Goal: Information Seeking & Learning: Learn about a topic

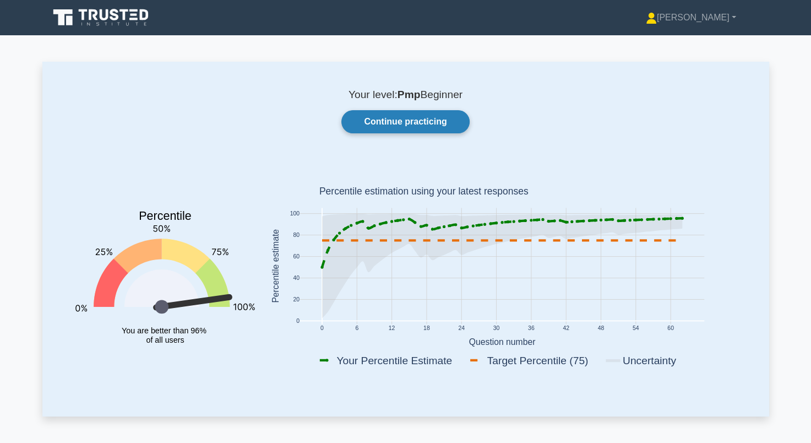
click at [401, 118] on link "Continue practicing" at bounding box center [405, 121] width 128 height 23
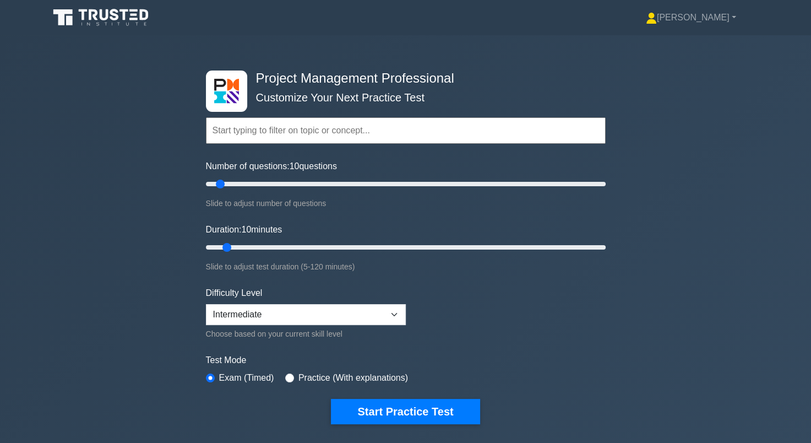
click at [265, 129] on input "text" at bounding box center [406, 130] width 400 height 26
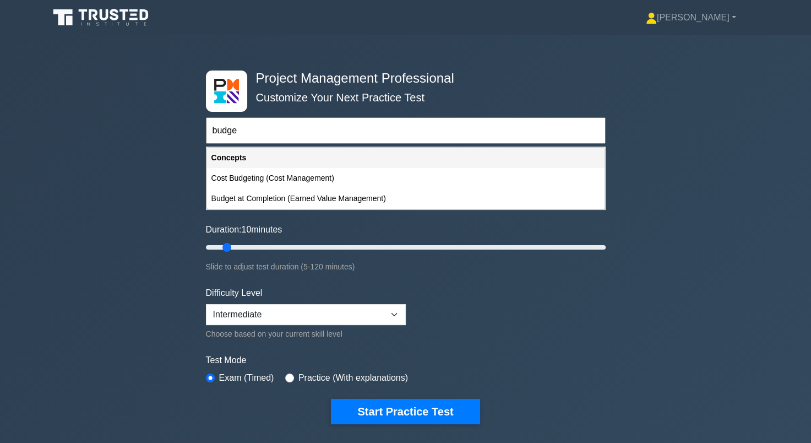
type input "budget"
drag, startPoint x: 260, startPoint y: 134, endPoint x: 160, endPoint y: 130, distance: 100.2
click at [160, 130] on div "Project Management Professional Customize Your Next Practice Test budget Topics…" at bounding box center [405, 247] width 811 height 424
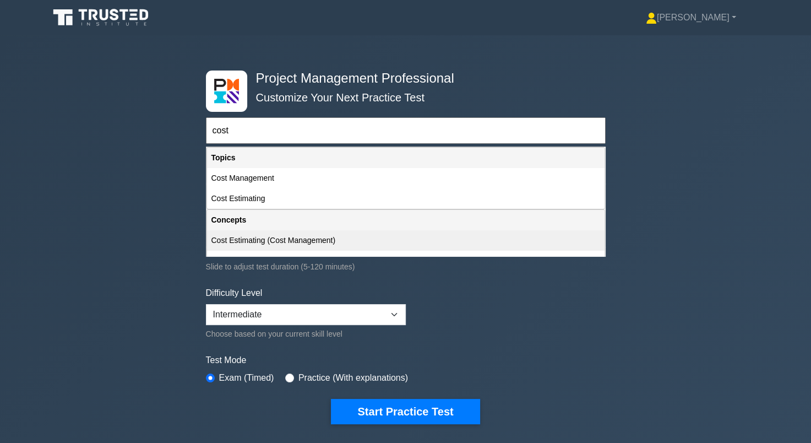
click at [249, 241] on div "Cost Estimating (Cost Management)" at bounding box center [405, 240] width 397 height 20
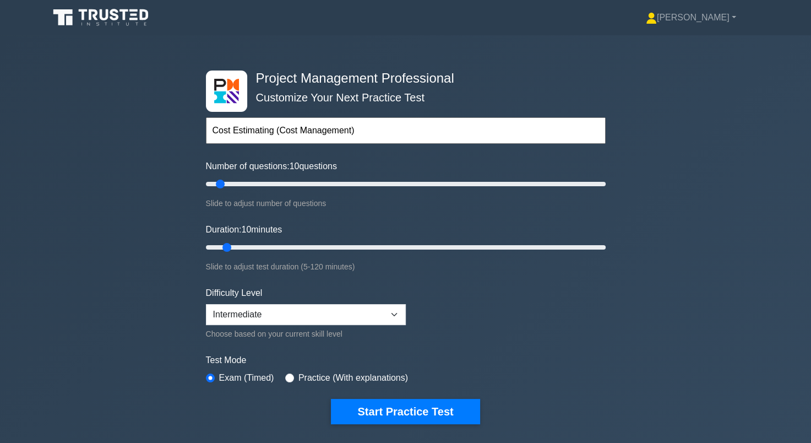
click at [367, 131] on input "Cost Estimating (Cost Management)" at bounding box center [406, 130] width 400 height 26
type input "Cost Estimating (Cost Management)"
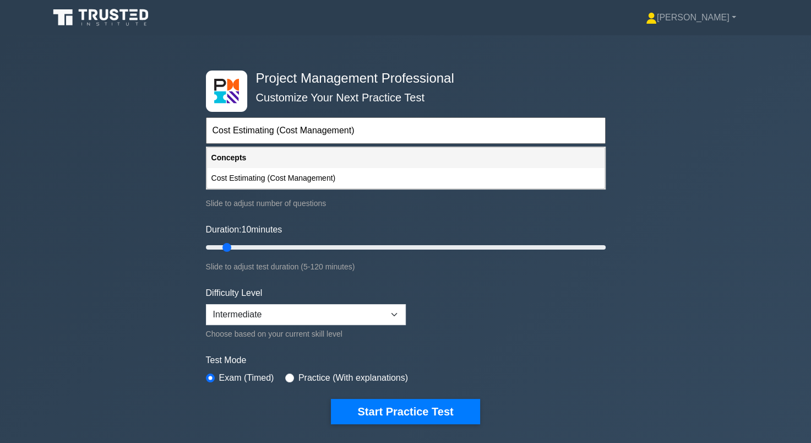
click at [132, 244] on div "Project Management Professional Customize Your Next Practice Test Cost Estimati…" at bounding box center [405, 247] width 811 height 424
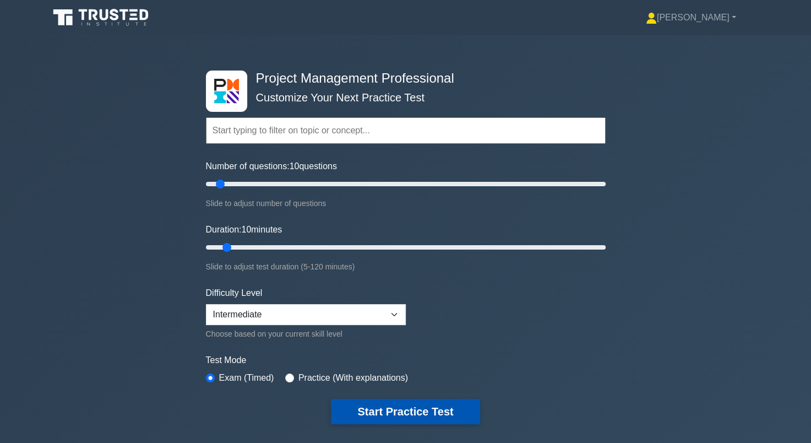
click at [365, 417] on button "Start Practice Test" at bounding box center [405, 410] width 149 height 25
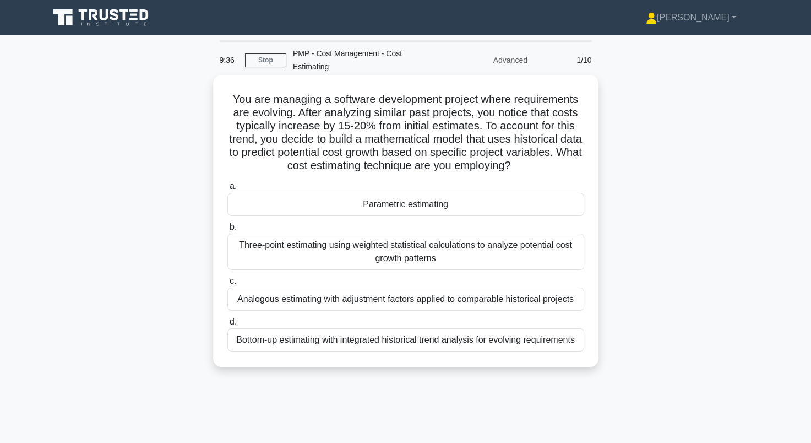
click at [483, 299] on div "Analogous estimating with adjustment factors applied to comparable historical p…" at bounding box center [405, 298] width 357 height 23
click at [227, 285] on input "c. Analogous estimating with adjustment factors applied to comparable historica…" at bounding box center [227, 280] width 0 height 7
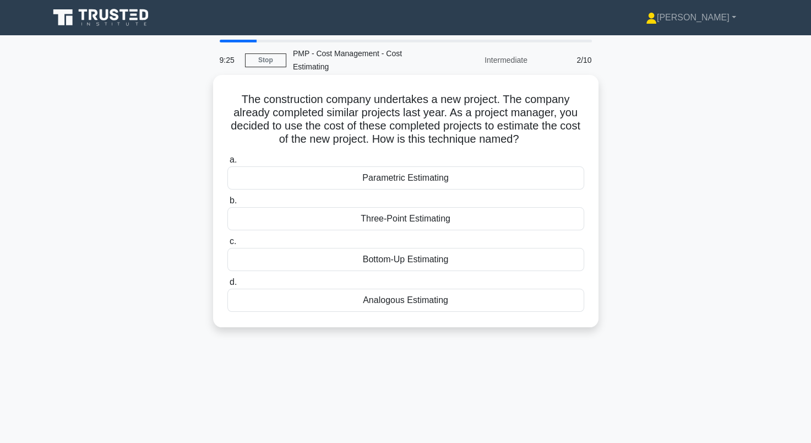
click at [474, 304] on div "Analogous Estimating" at bounding box center [405, 299] width 357 height 23
click at [227, 286] on input "d. Analogous Estimating" at bounding box center [227, 281] width 0 height 7
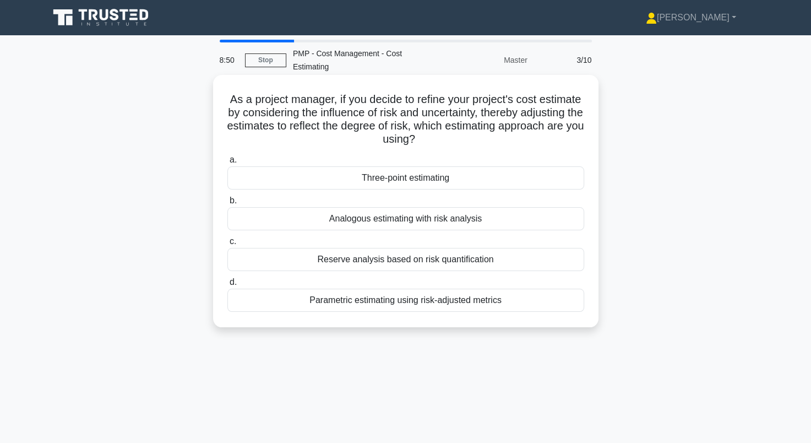
click at [368, 264] on div "Reserve analysis based on risk quantification" at bounding box center [405, 259] width 357 height 23
click at [227, 245] on input "c. Reserve analysis based on risk quantification" at bounding box center [227, 241] width 0 height 7
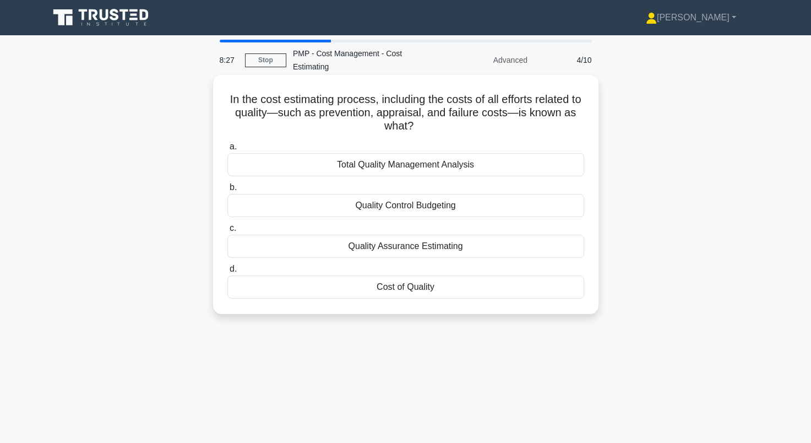
click at [450, 291] on div "Cost of Quality" at bounding box center [405, 286] width 357 height 23
click at [227, 272] on input "d. Cost of Quality" at bounding box center [227, 268] width 0 height 7
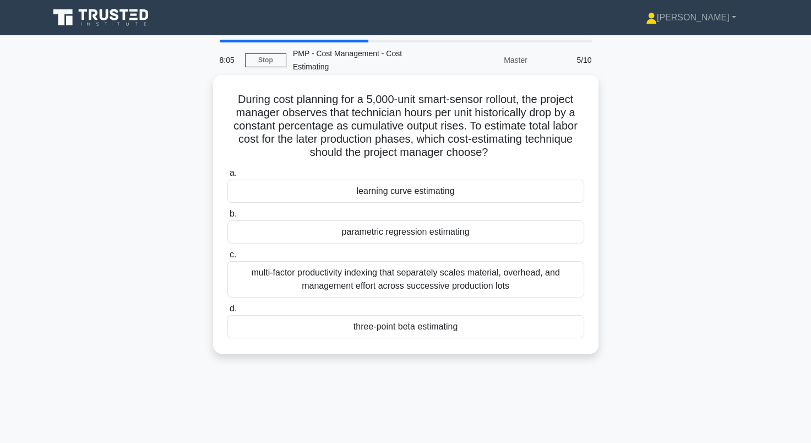
click at [396, 189] on div "learning curve estimating" at bounding box center [405, 190] width 357 height 23
click at [227, 177] on input "a. learning curve estimating" at bounding box center [227, 173] width 0 height 7
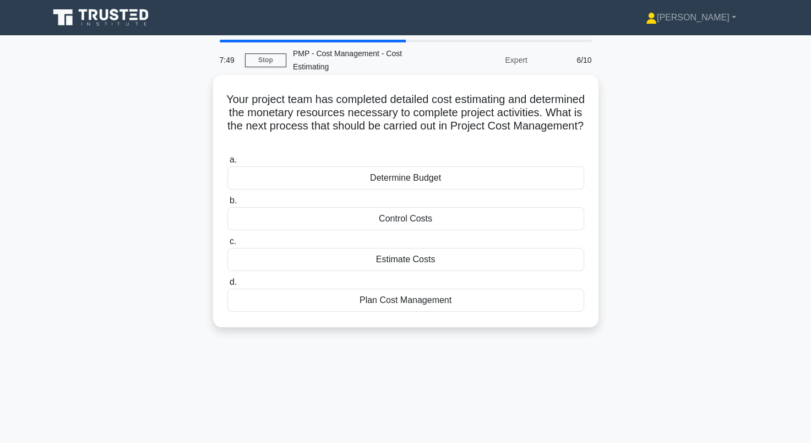
click at [396, 175] on div "Determine Budget" at bounding box center [405, 177] width 357 height 23
click at [227, 163] on input "a. Determine Budget" at bounding box center [227, 159] width 0 height 7
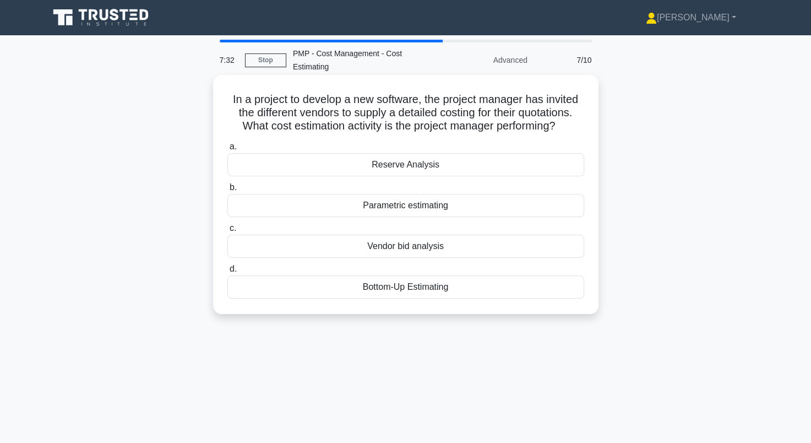
click at [353, 247] on div "Vendor bid analysis" at bounding box center [405, 245] width 357 height 23
click at [227, 232] on input "c. Vendor bid analysis" at bounding box center [227, 228] width 0 height 7
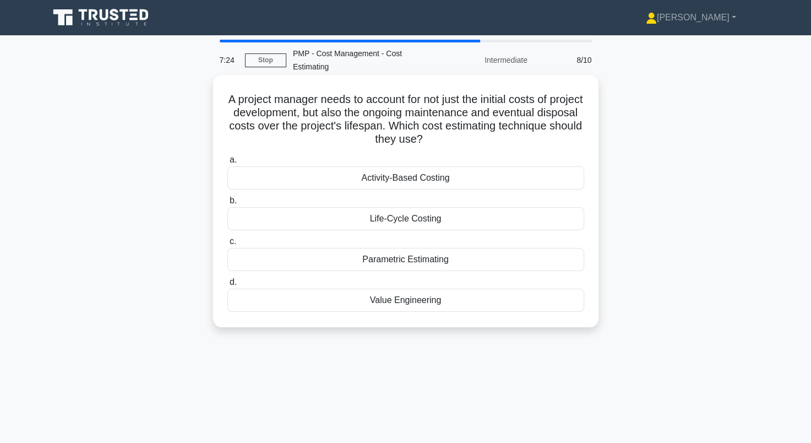
click at [367, 218] on div "Life-Cycle Costing" at bounding box center [405, 218] width 357 height 23
click at [227, 204] on input "b. Life-Cycle Costing" at bounding box center [227, 200] width 0 height 7
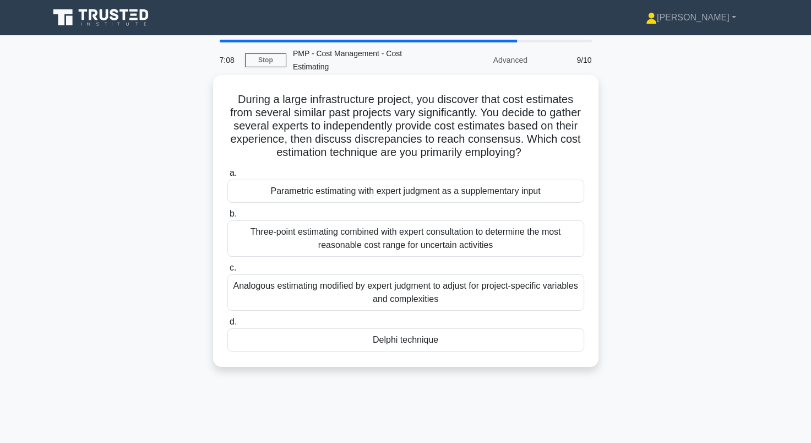
click at [341, 293] on div "Analogous estimating modified by expert judgment to adjust for project-specific…" at bounding box center [405, 292] width 357 height 36
click at [227, 271] on input "c. Analogous estimating modified by expert judgment to adjust for project-speci…" at bounding box center [227, 267] width 0 height 7
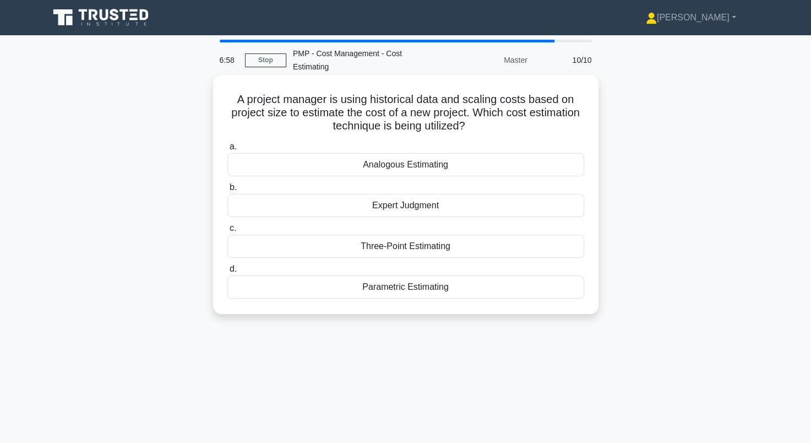
click at [418, 167] on div "Analogous Estimating" at bounding box center [405, 164] width 357 height 23
click at [227, 150] on input "a. Analogous Estimating" at bounding box center [227, 146] width 0 height 7
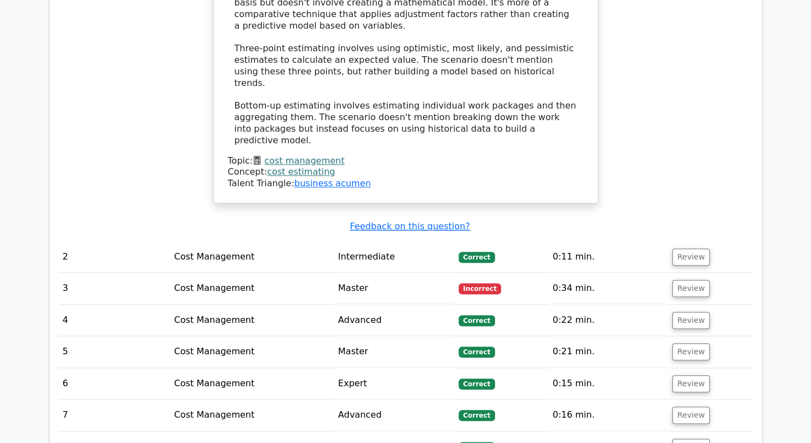
scroll to position [1101, 0]
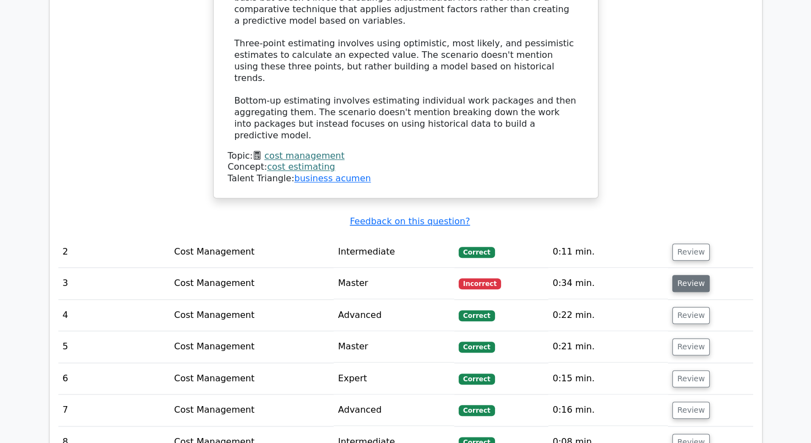
click at [691, 275] on button "Review" at bounding box center [690, 283] width 37 height 17
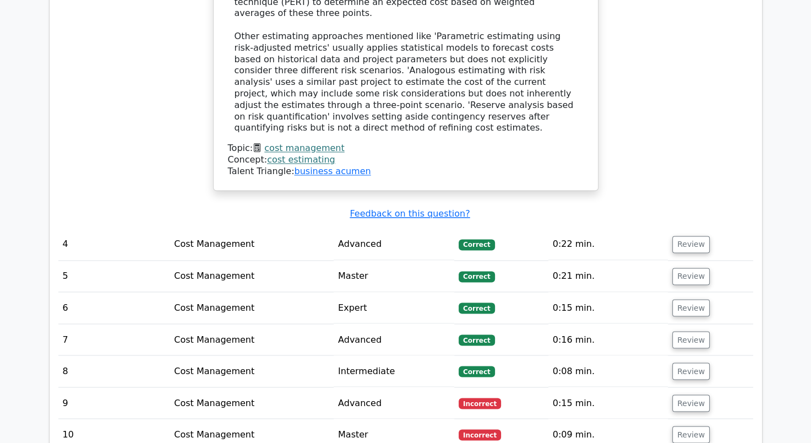
scroll to position [1761, 0]
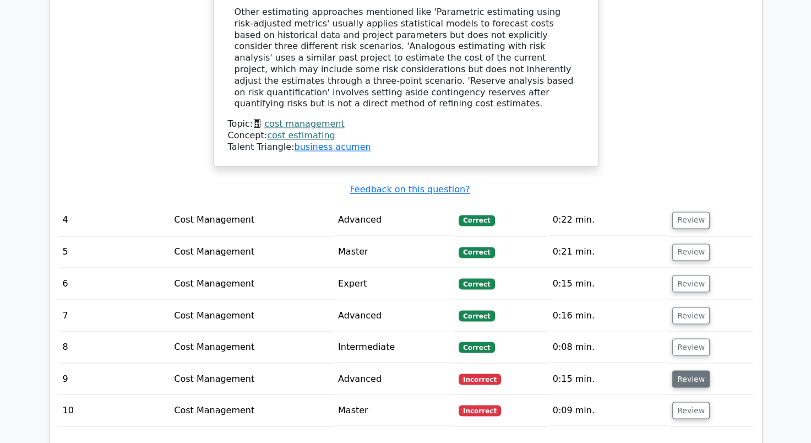
click at [680, 370] on button "Review" at bounding box center [690, 378] width 37 height 17
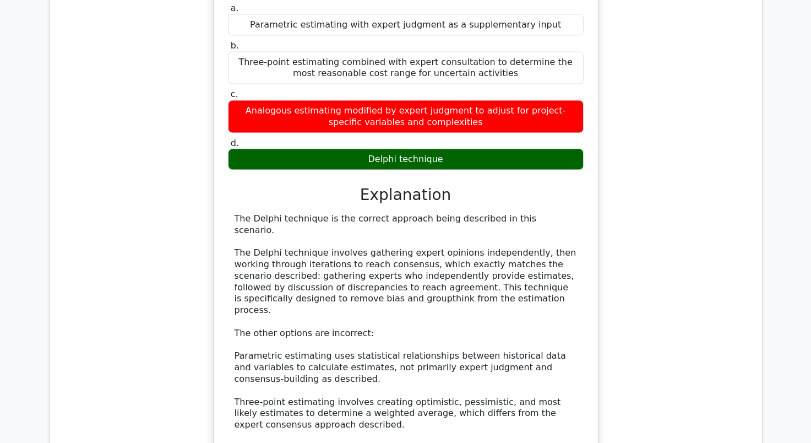
scroll to position [2477, 0]
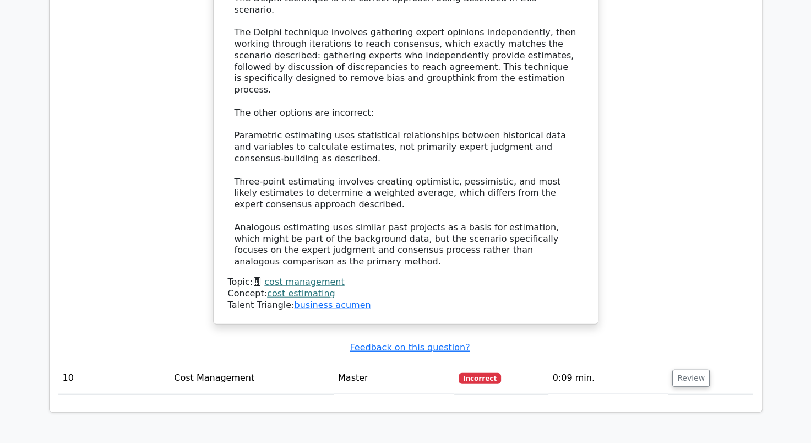
click at [703, 362] on td "Review" at bounding box center [710, 377] width 85 height 31
click at [689, 369] on button "Review" at bounding box center [690, 377] width 37 height 17
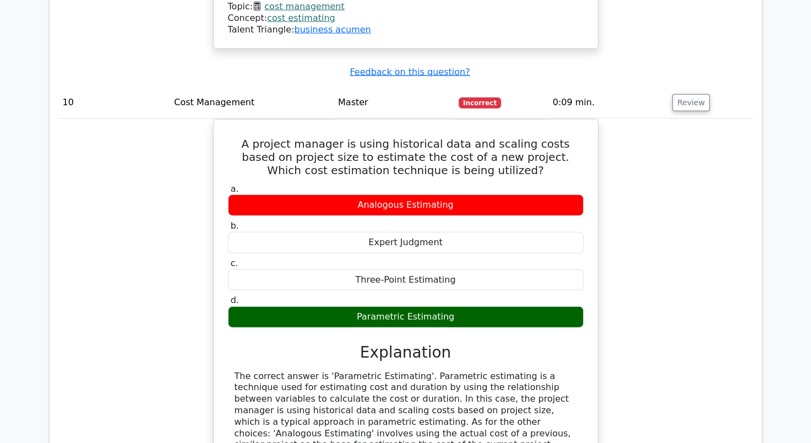
scroll to position [2862, 0]
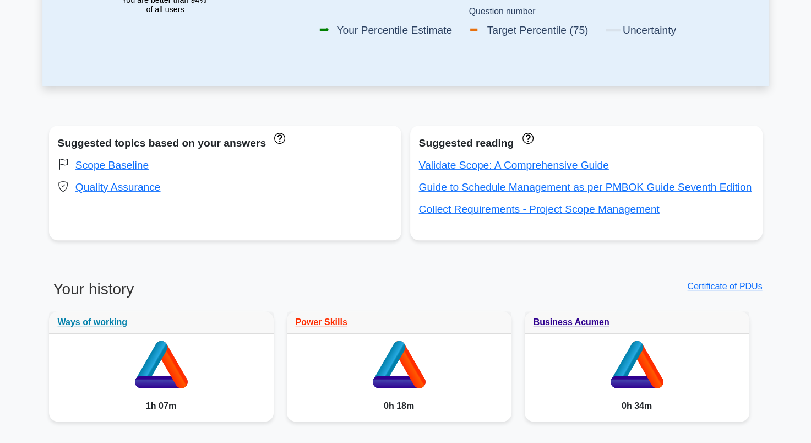
scroll to position [275, 0]
